Goal: Information Seeking & Learning: Learn about a topic

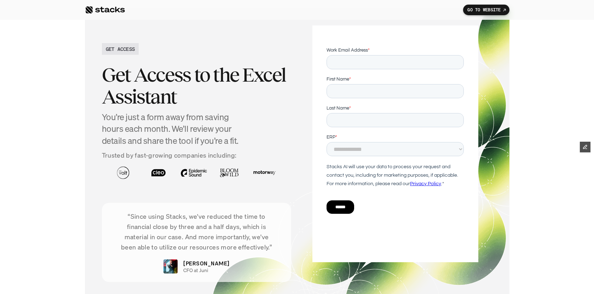
click at [89, 10] on div at bounding box center [105, 10] width 40 height 8
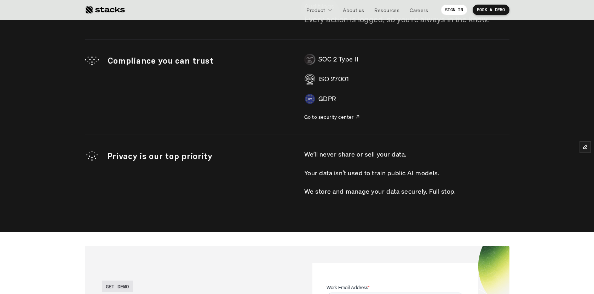
scroll to position [1962, 0]
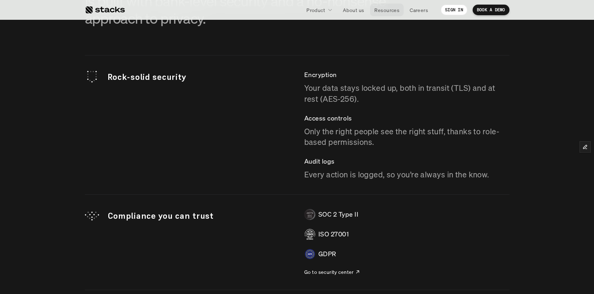
click at [381, 12] on p "Resources" at bounding box center [386, 9] width 25 height 7
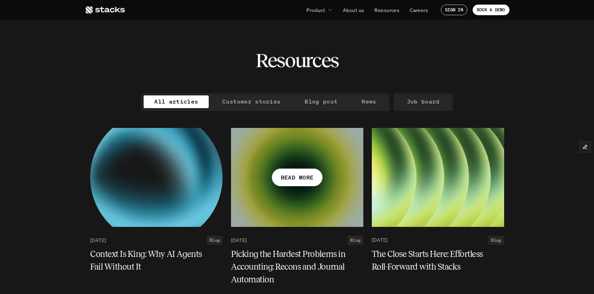
scroll to position [152, 0]
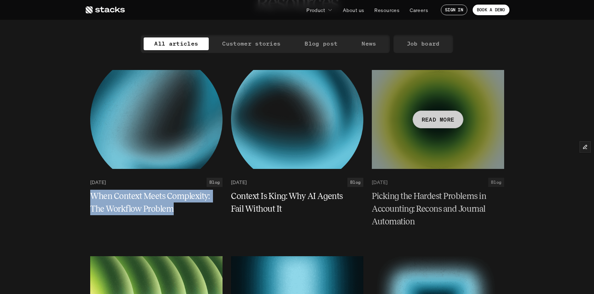
scroll to position [111, 0]
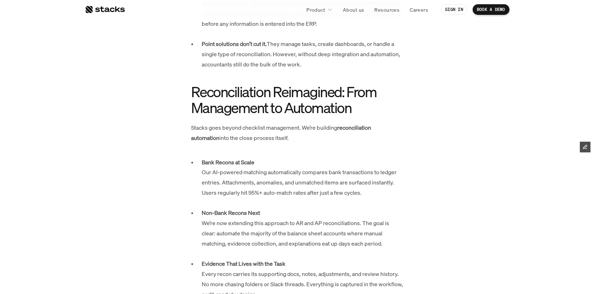
scroll to position [327, 0]
